Goal: Information Seeking & Learning: Learn about a topic

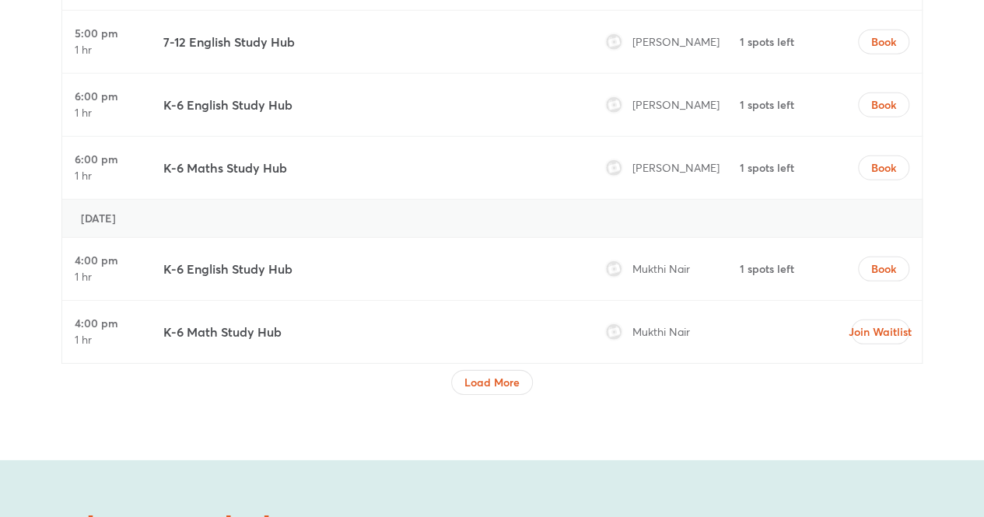
scroll to position [5163, 0]
click at [501, 373] on span "Load More" at bounding box center [491, 381] width 55 height 16
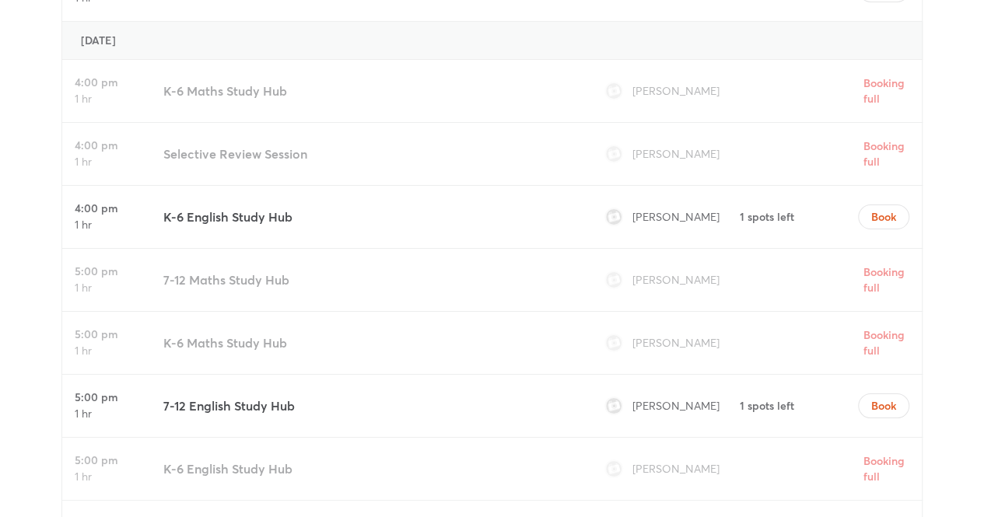
scroll to position [5757, 0]
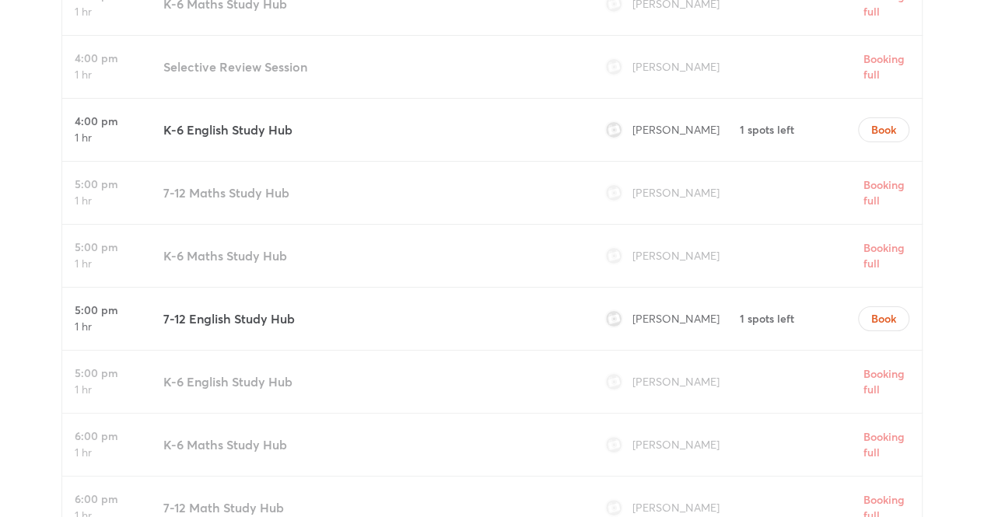
click at [474, 290] on div "7-12 English Study Hub" at bounding box center [368, 319] width 423 height 62
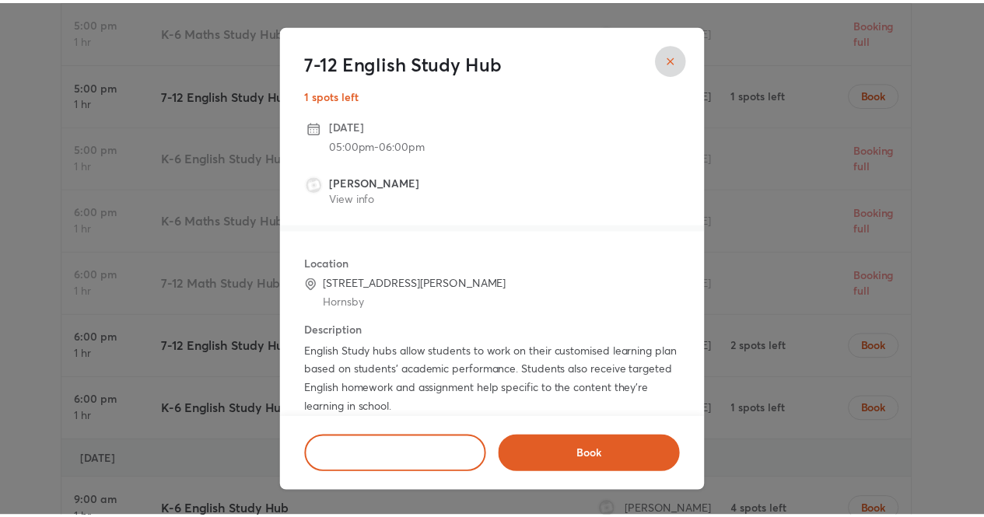
scroll to position [5886, 0]
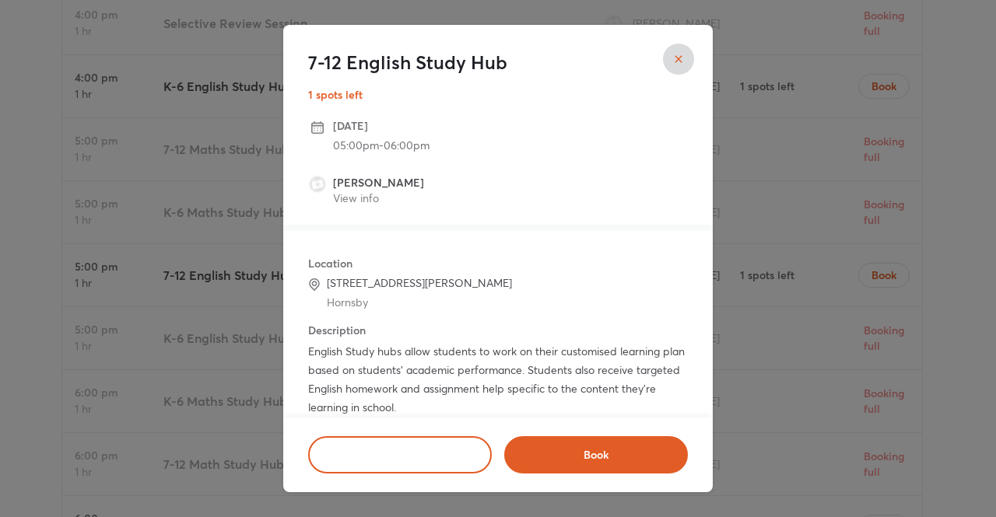
click at [688, 49] on button "close" at bounding box center [678, 59] width 31 height 31
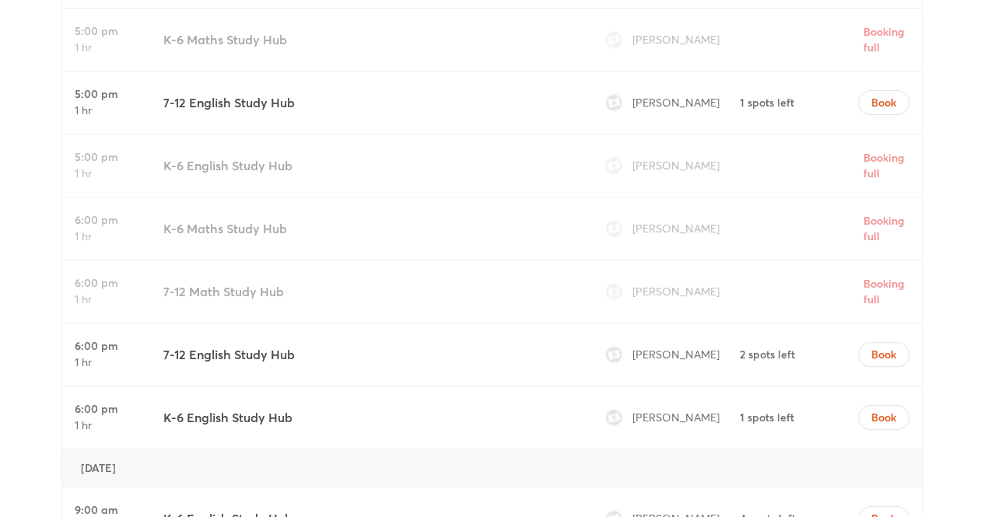
scroll to position [6060, 0]
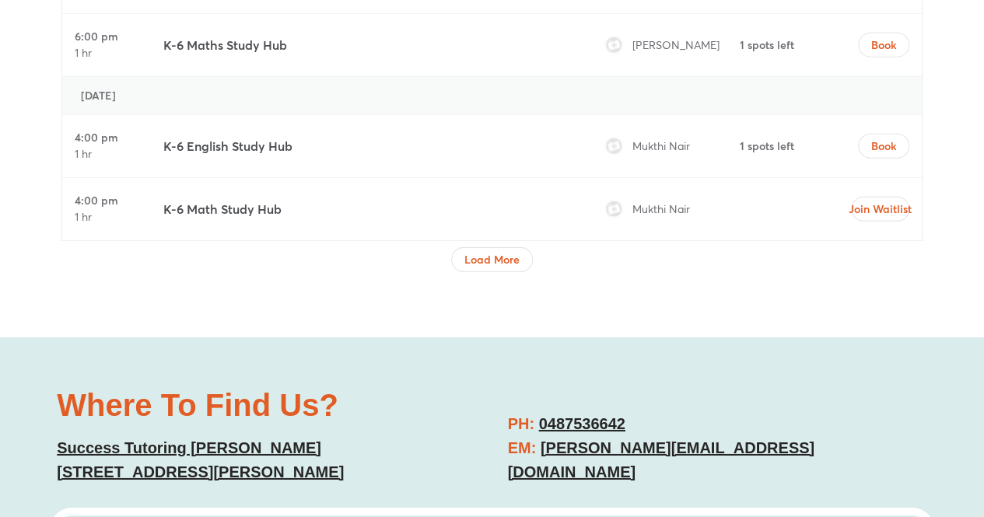
scroll to position [5222, 0]
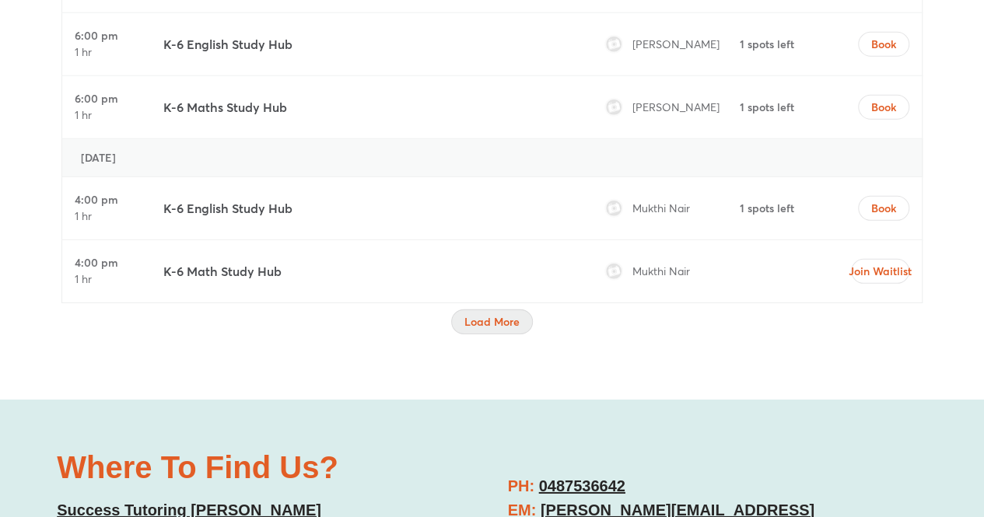
click at [488, 314] on span "Load More" at bounding box center [491, 322] width 55 height 16
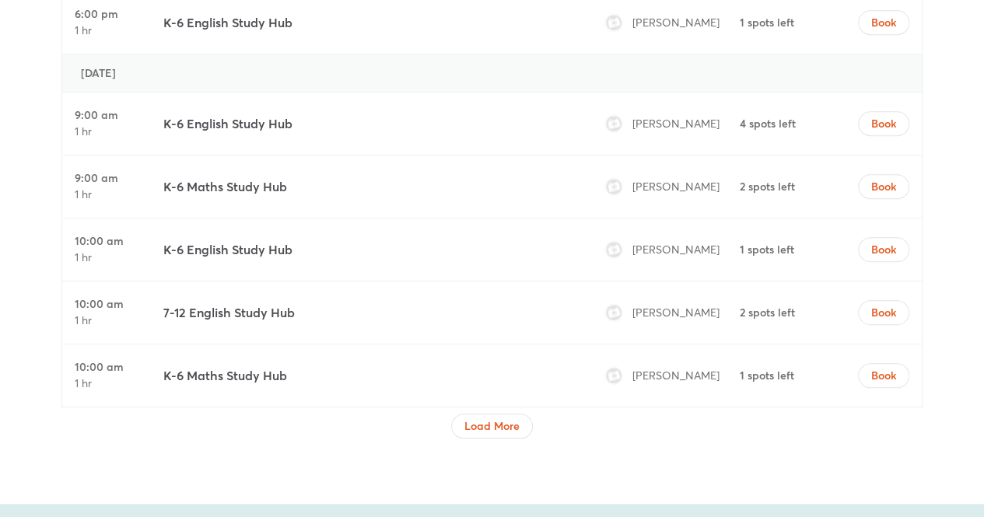
scroll to position [6459, 0]
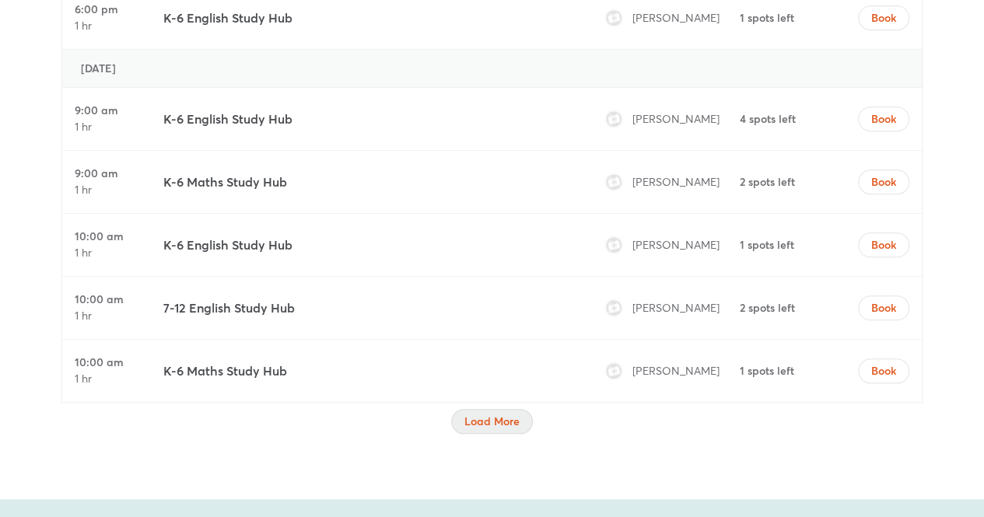
click at [492, 409] on button "Load More" at bounding box center [492, 421] width 82 height 25
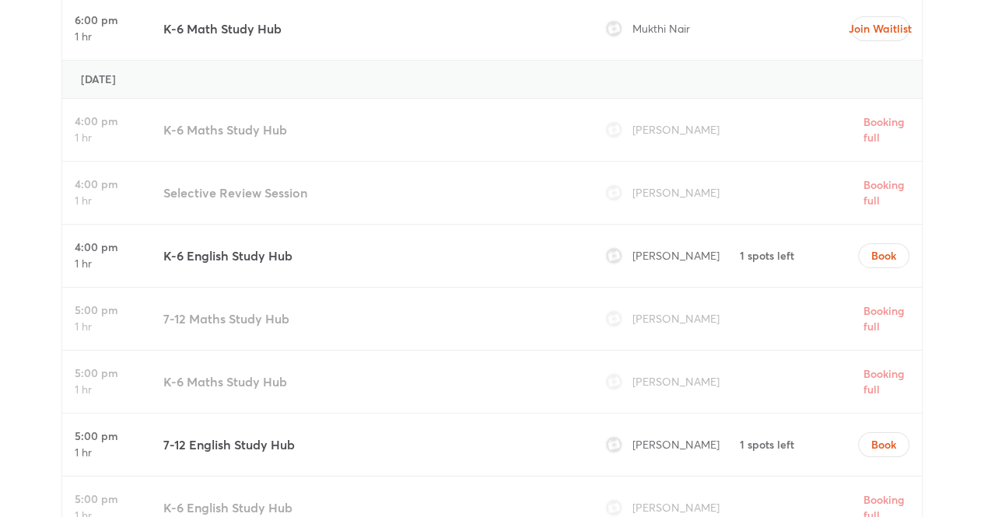
scroll to position [5603, 0]
